Goal: Navigation & Orientation: Find specific page/section

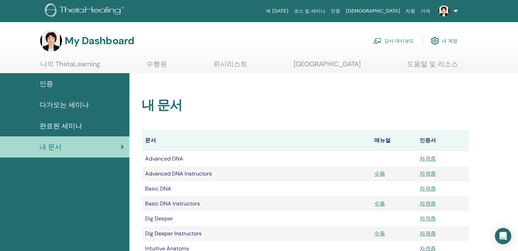
click at [394, 39] on link "강사 대시보드" at bounding box center [393, 40] width 41 height 15
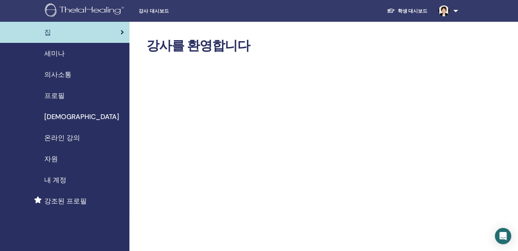
click at [60, 199] on span "강조된 프로필" at bounding box center [65, 201] width 43 height 10
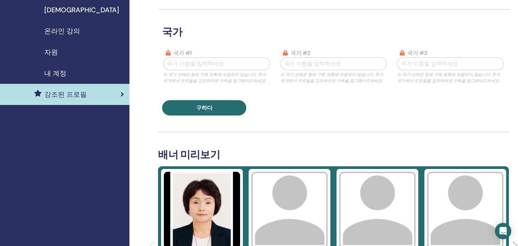
scroll to position [102, 0]
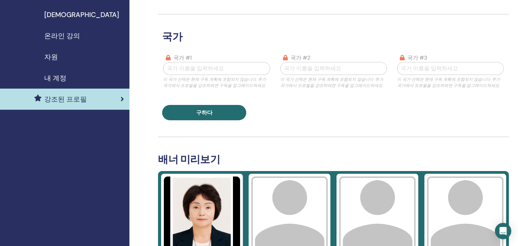
click at [63, 77] on span "내 계정" at bounding box center [55, 78] width 22 height 10
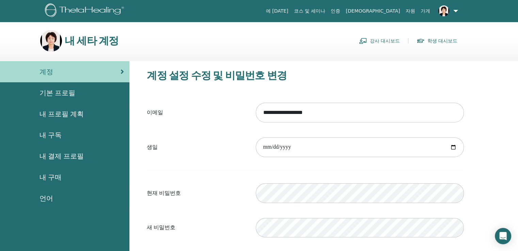
click at [387, 39] on link "강사 대시보드" at bounding box center [379, 40] width 41 height 11
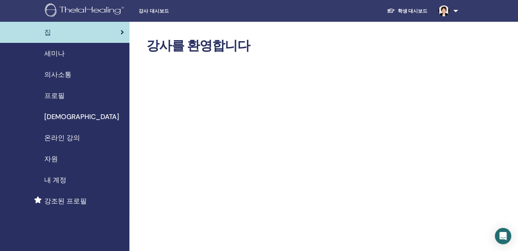
click at [57, 96] on span "프로필" at bounding box center [54, 96] width 20 height 10
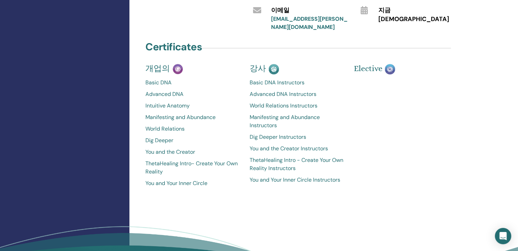
scroll to position [272, 0]
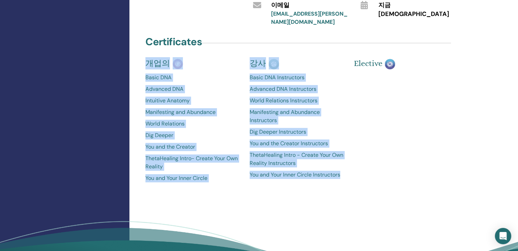
drag, startPoint x: 144, startPoint y: 53, endPoint x: 351, endPoint y: 175, distance: 239.6
click at [351, 175] on div "Certificates 개업의 Basic DNA Advanced DNA Intuitive Anatomy Manifesting and Abund…" at bounding box center [301, 110] width 320 height 151
copy div "개업의 Basic DNA Advanced DNA Intuitive Anatomy Manifesting and Abundance World Re…"
